Goal: Task Accomplishment & Management: Manage account settings

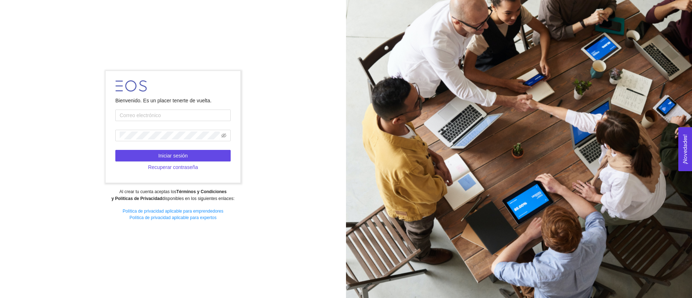
type input "ruben.bustos08@gmail.com"
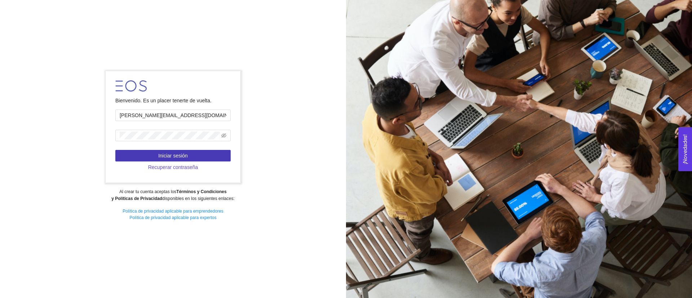
drag, startPoint x: 202, startPoint y: 147, endPoint x: 204, endPoint y: 151, distance: 4.6
click at [204, 150] on form "Bienvenido. Es un placer tenerte de vuelta. ruben.bustos08@gmail.com Iniciar se…" at bounding box center [173, 127] width 135 height 112
click at [204, 155] on button "Iniciar sesión" at bounding box center [172, 156] width 115 height 12
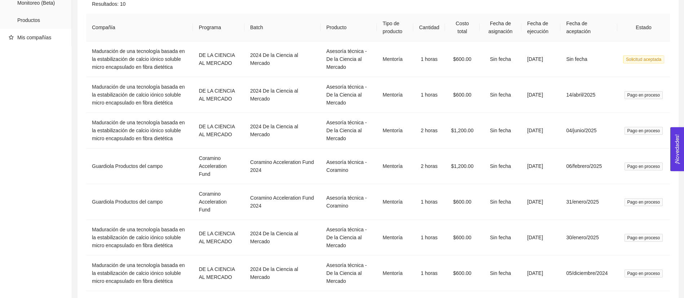
scroll to position [78, 0]
